Goal: Task Accomplishment & Management: Use online tool/utility

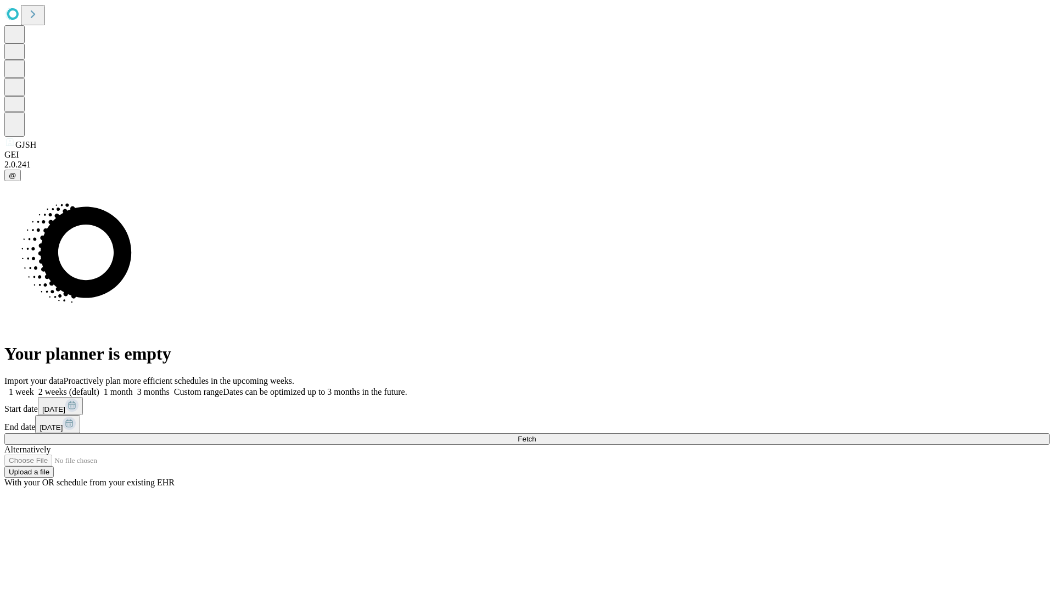
click at [536, 435] on span "Fetch" at bounding box center [527, 439] width 18 height 8
